Goal: Information Seeking & Learning: Learn about a topic

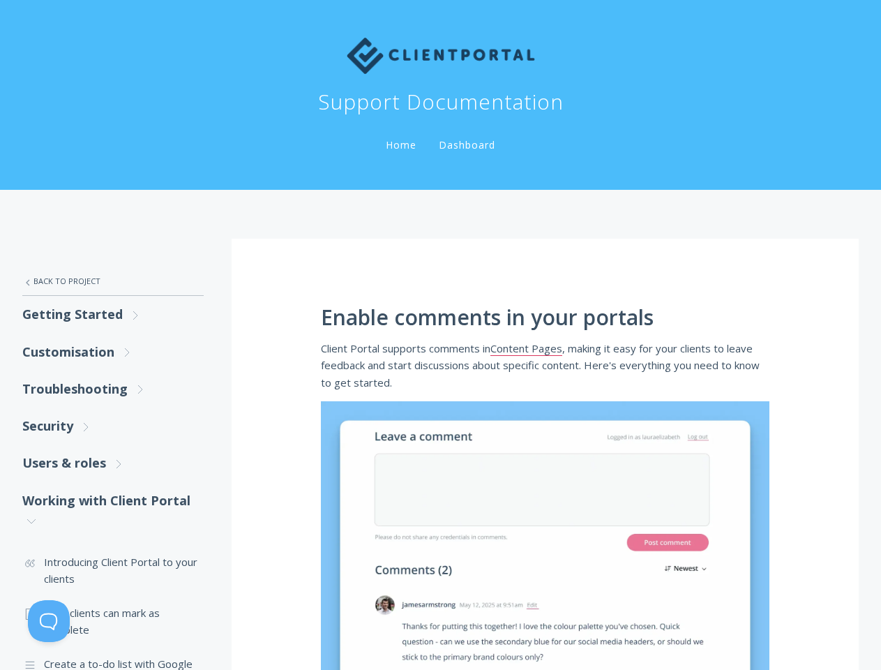
click at [49, 621] on button at bounding box center [49, 621] width 42 height 42
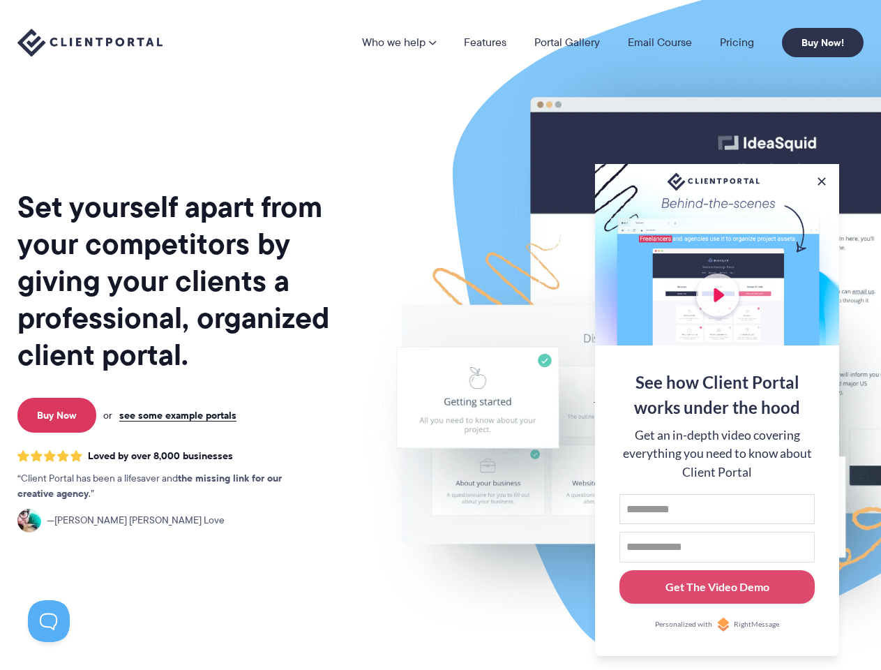
click at [440, 335] on img at bounding box center [729, 345] width 782 height 669
click at [400, 43] on link "Who we help" at bounding box center [399, 42] width 74 height 11
click at [822, 179] on button at bounding box center [822, 181] width 14 height 14
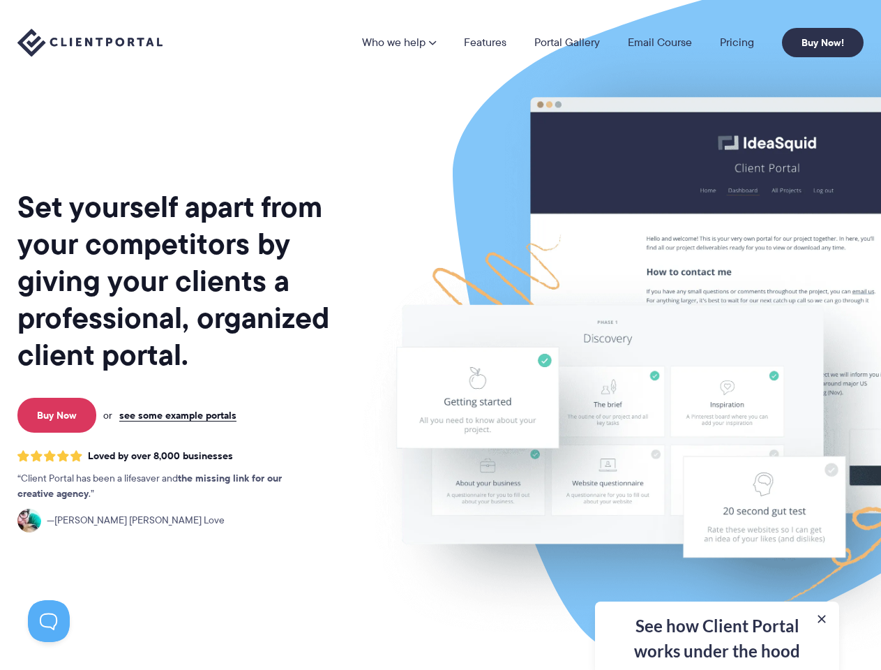
click at [717, 408] on img at bounding box center [729, 345] width 782 height 669
click at [49, 621] on button at bounding box center [49, 621] width 42 height 42
